Goal: Communication & Community: Ask a question

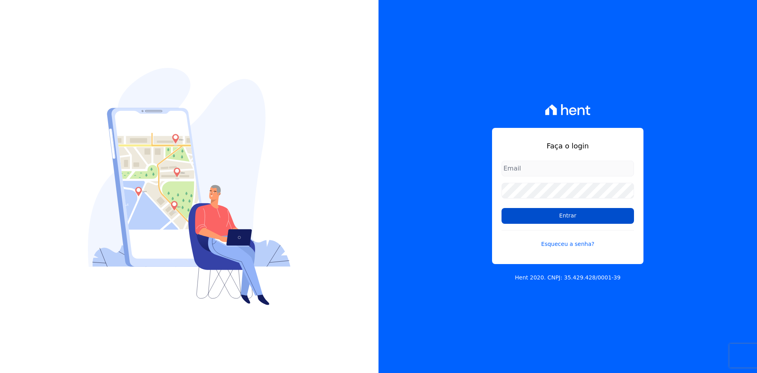
type input "[PERSON_NAME][EMAIL_ADDRESS][DOMAIN_NAME]"
click at [573, 214] on input "Entrar" at bounding box center [568, 216] width 133 height 16
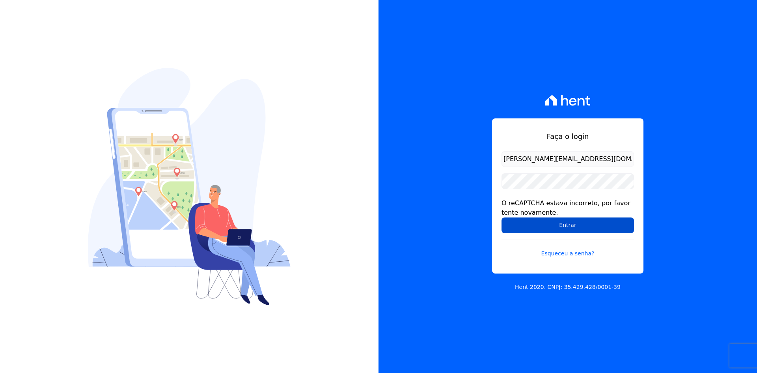
click at [528, 225] on input "Entrar" at bounding box center [568, 225] width 133 height 16
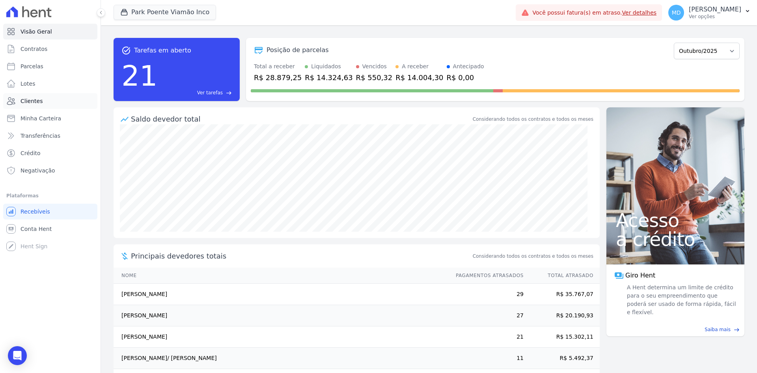
click at [55, 98] on link "Clientes" at bounding box center [50, 101] width 94 height 16
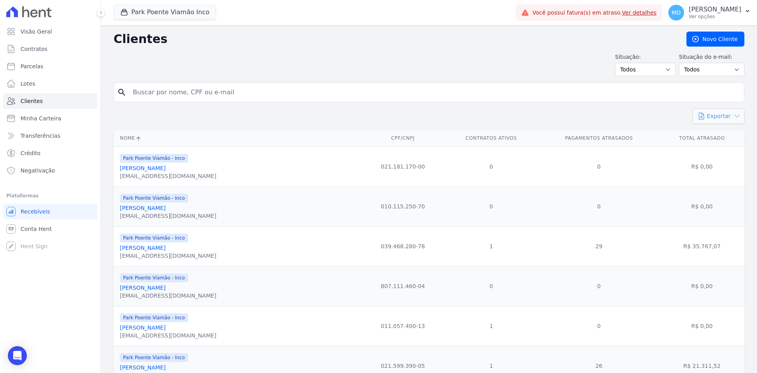
click at [710, 116] on button "Exportar" at bounding box center [719, 115] width 52 height 15
click at [693, 116] on button "Exportar" at bounding box center [719, 115] width 52 height 15
click at [710, 118] on button "Exportar" at bounding box center [719, 115] width 52 height 15
click at [148, 16] on button "Park Poente Viamão Inco" at bounding box center [165, 12] width 103 height 15
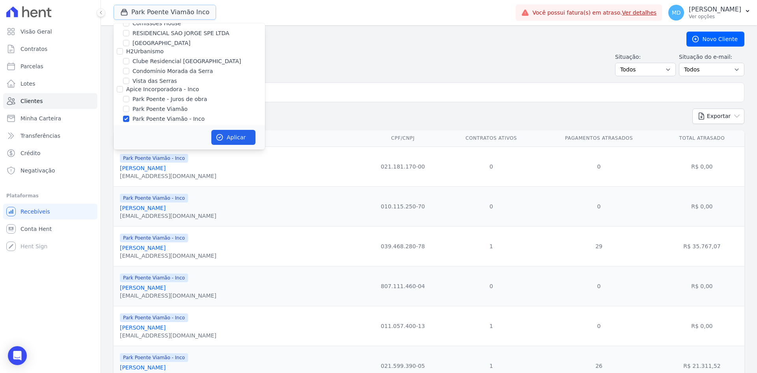
scroll to position [54, 0]
click at [150, 112] on label "Park Poente Viamão - Inco" at bounding box center [169, 114] width 72 height 8
click at [129, 112] on input "Park Poente Viamão - Inco" at bounding box center [126, 114] width 6 height 6
checkbox input "false"
click at [194, 57] on label "Clube Residencial Saint Louis" at bounding box center [187, 57] width 108 height 8
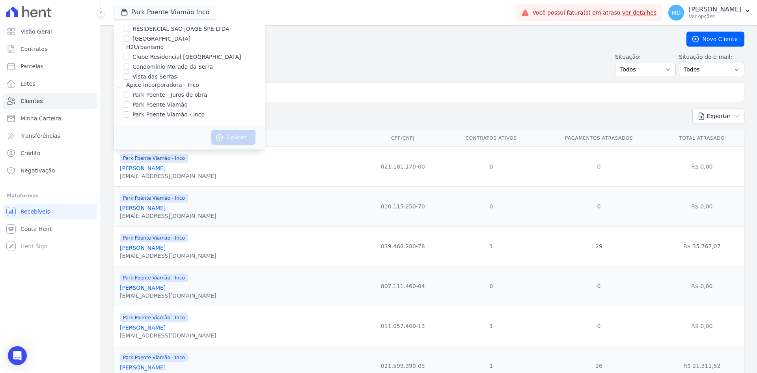
click at [129, 57] on input "Clube Residencial Saint Louis" at bounding box center [126, 57] width 6 height 6
checkbox input "true"
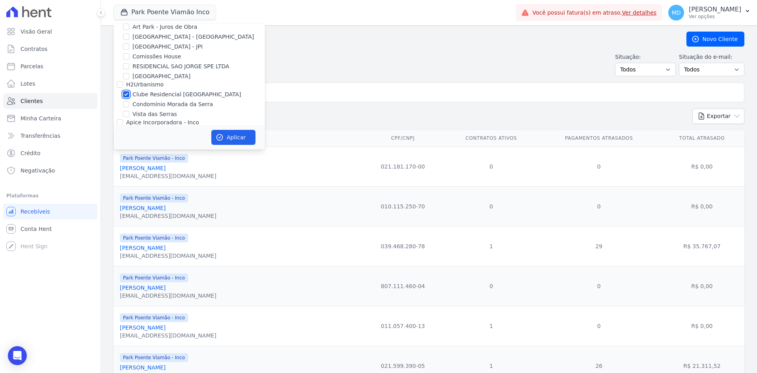
scroll to position [15, 0]
click at [176, 84] on div "H2Urbanismo" at bounding box center [189, 86] width 151 height 8
click at [173, 81] on label "Sant Louis Residences" at bounding box center [162, 78] width 58 height 8
click at [129, 81] on input "Sant Louis Residences" at bounding box center [126, 78] width 6 height 6
checkbox input "true"
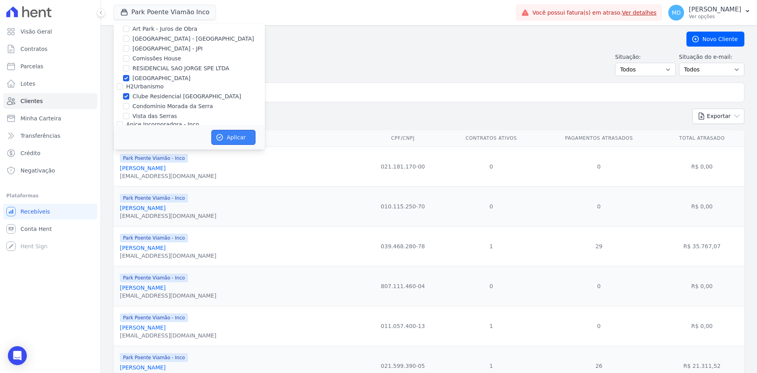
click at [234, 143] on button "Aplicar" at bounding box center [233, 137] width 44 height 15
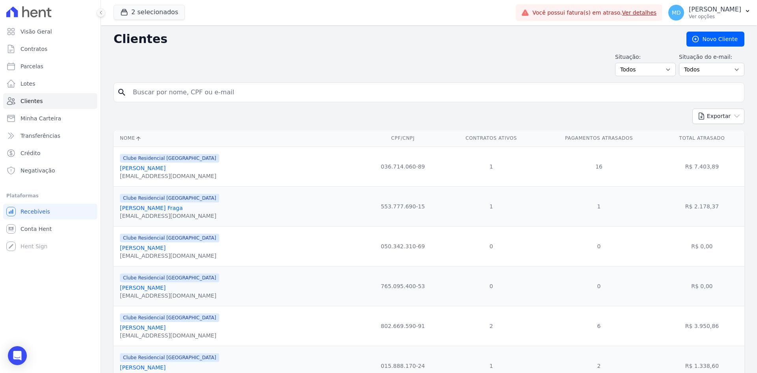
click at [362, 114] on div "Exportar PDF CSV Dimob 2024" at bounding box center [429, 119] width 631 height 22
click at [701, 111] on button "Exportar" at bounding box center [719, 115] width 52 height 15
click at [734, 150] on link "CSV" at bounding box center [735, 149] width 44 height 15
click at [508, 74] on div "Situação: Todos Adimplentes Inadimplentes Situação do e-mail: Todos Confirmado …" at bounding box center [429, 64] width 631 height 23
click at [655, 71] on select "Todos Adimplentes Inadimplentes" at bounding box center [645, 69] width 61 height 13
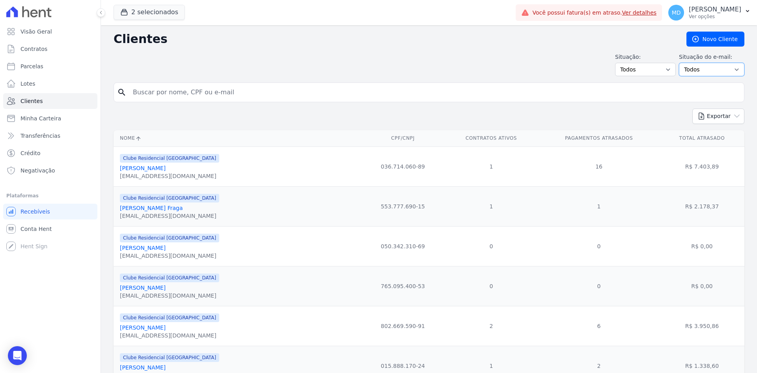
click at [710, 75] on select "Todos Confirmado Não confirmado" at bounding box center [711, 69] width 65 height 13
click at [706, 73] on select "Todos Confirmado Não confirmado" at bounding box center [711, 69] width 65 height 13
click at [704, 116] on button "Exportar" at bounding box center [719, 115] width 52 height 15
click at [660, 115] on div "Exportar PDF CSV Dimob 2024" at bounding box center [429, 119] width 631 height 22
click at [144, 168] on link "Abner Luiz Da Silva Barcelos" at bounding box center [143, 168] width 46 height 6
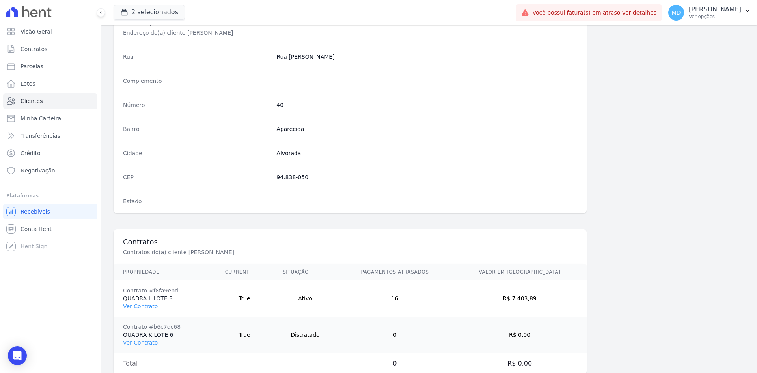
scroll to position [402, 0]
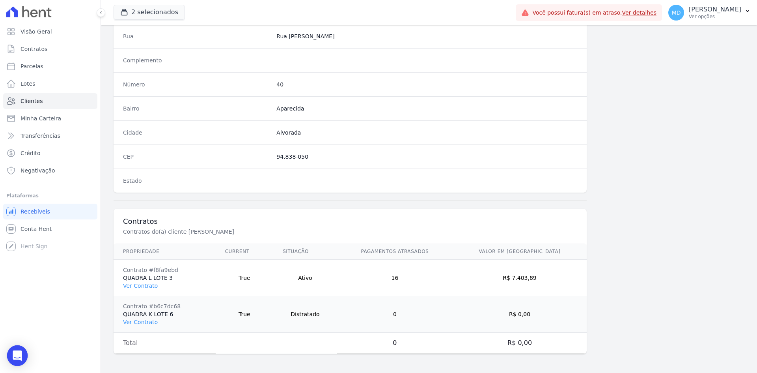
click at [24, 355] on div "Open Intercom Messenger" at bounding box center [17, 355] width 21 height 21
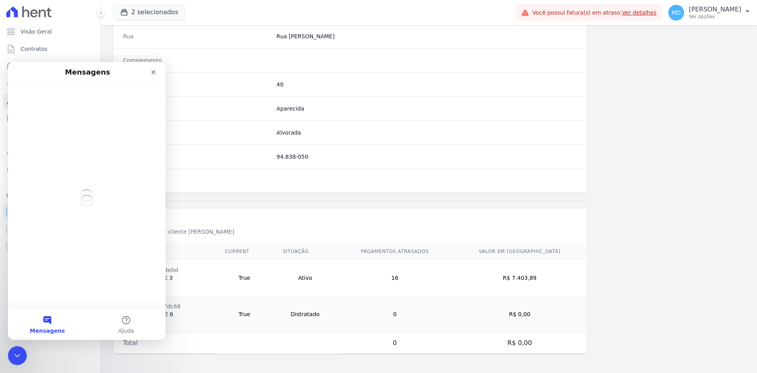
scroll to position [0, 0]
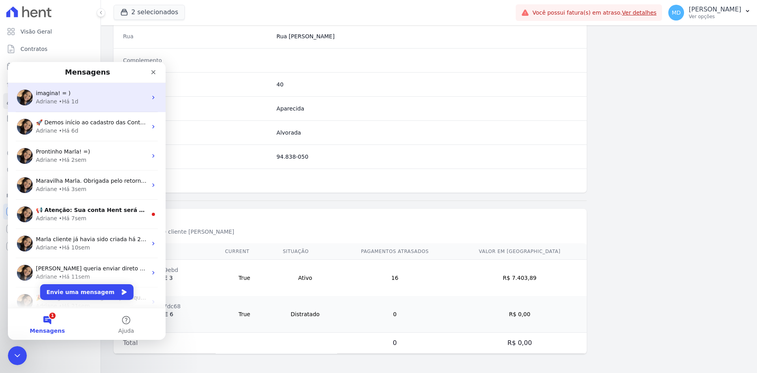
click at [112, 93] on div "imagina! = )" at bounding box center [91, 93] width 111 height 8
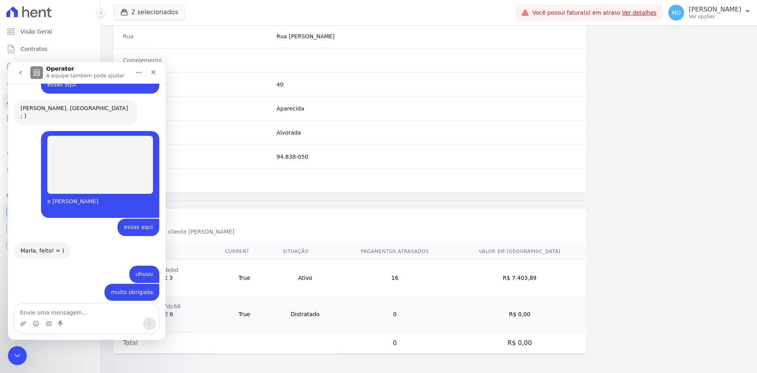
scroll to position [569, 0]
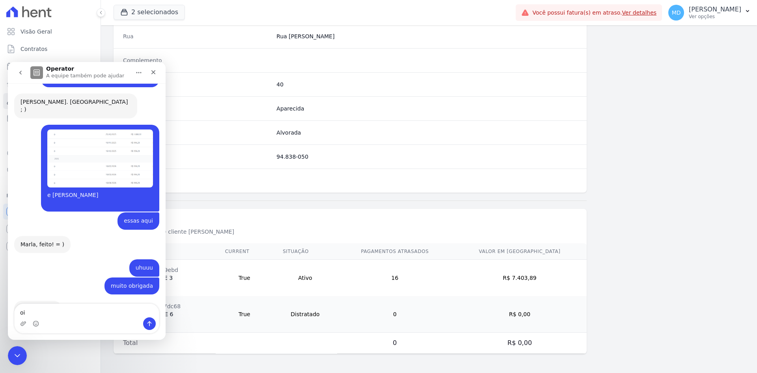
type textarea "oii"
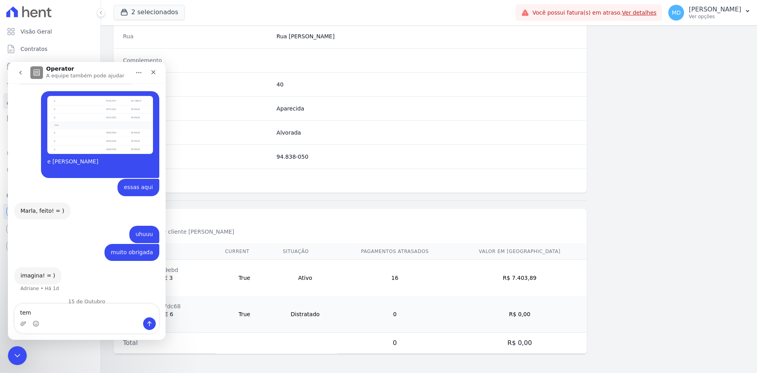
scroll to position [613, 0]
type textarea "tem algum relatorio que saia o nome do cliente e telefone?"
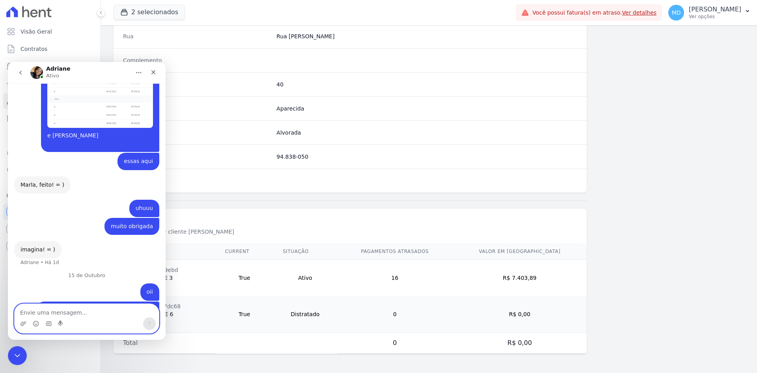
scroll to position [669, 0]
